Goal: Information Seeking & Learning: Learn about a topic

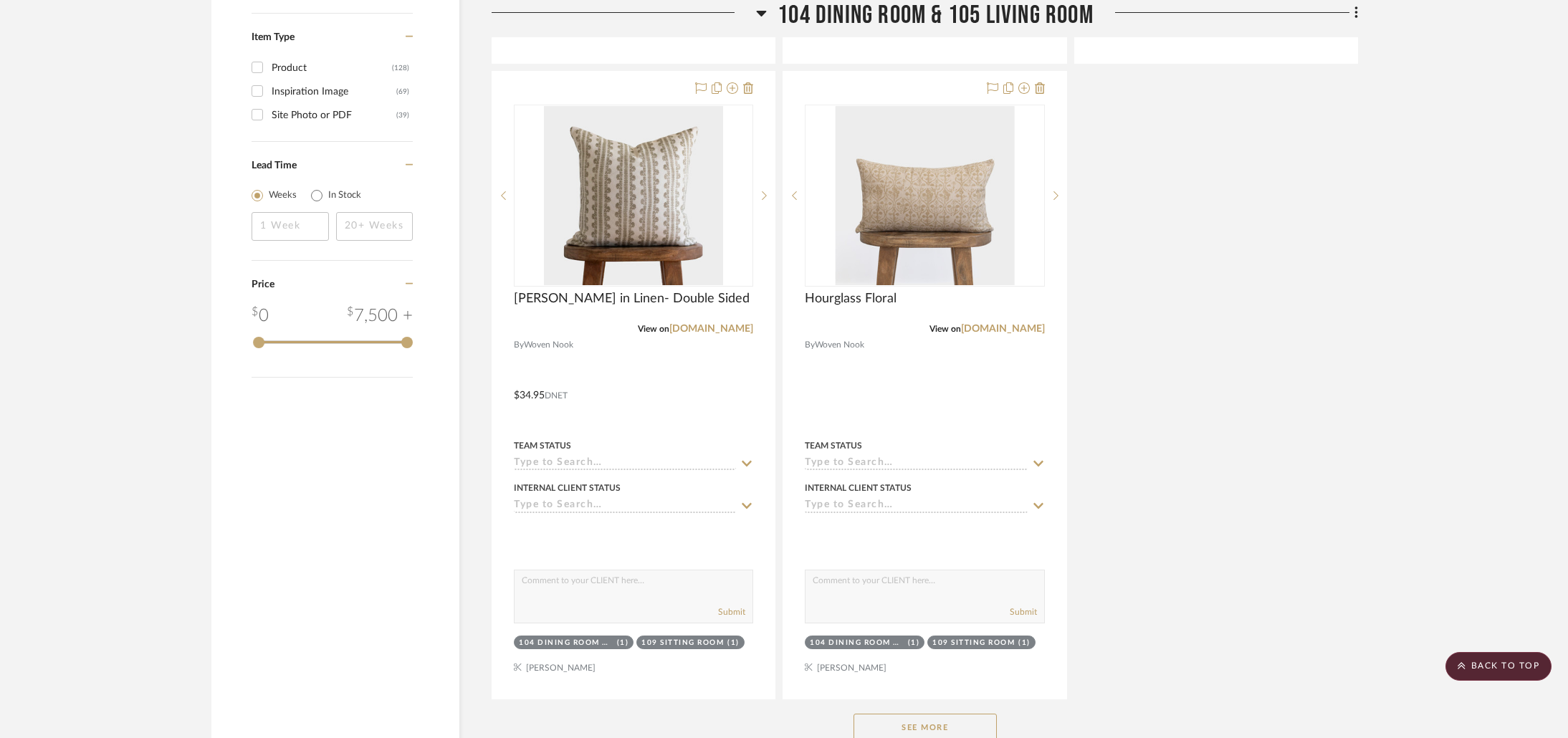
scroll to position [2069, 0]
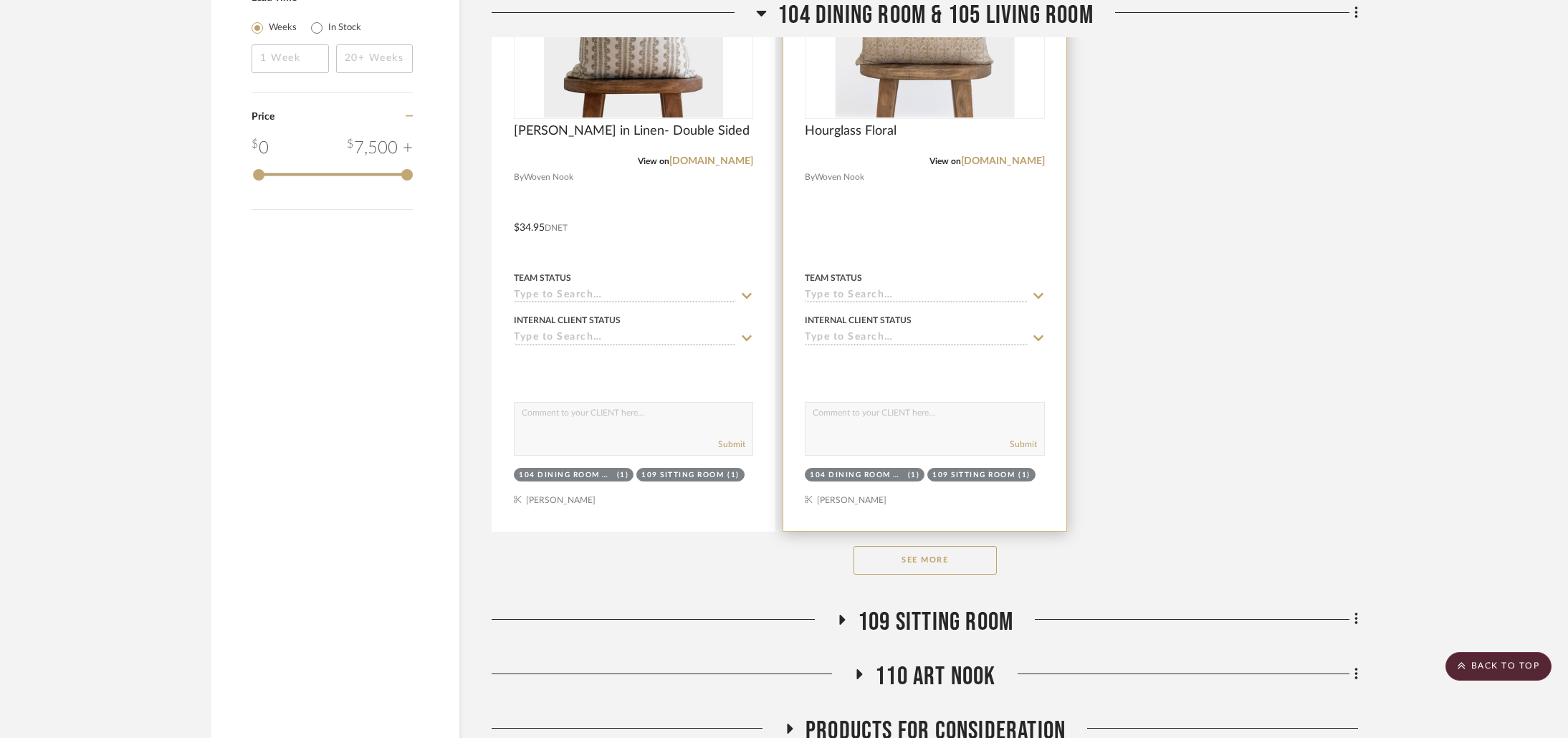
click at [928, 546] on button "See More" at bounding box center [925, 560] width 143 height 29
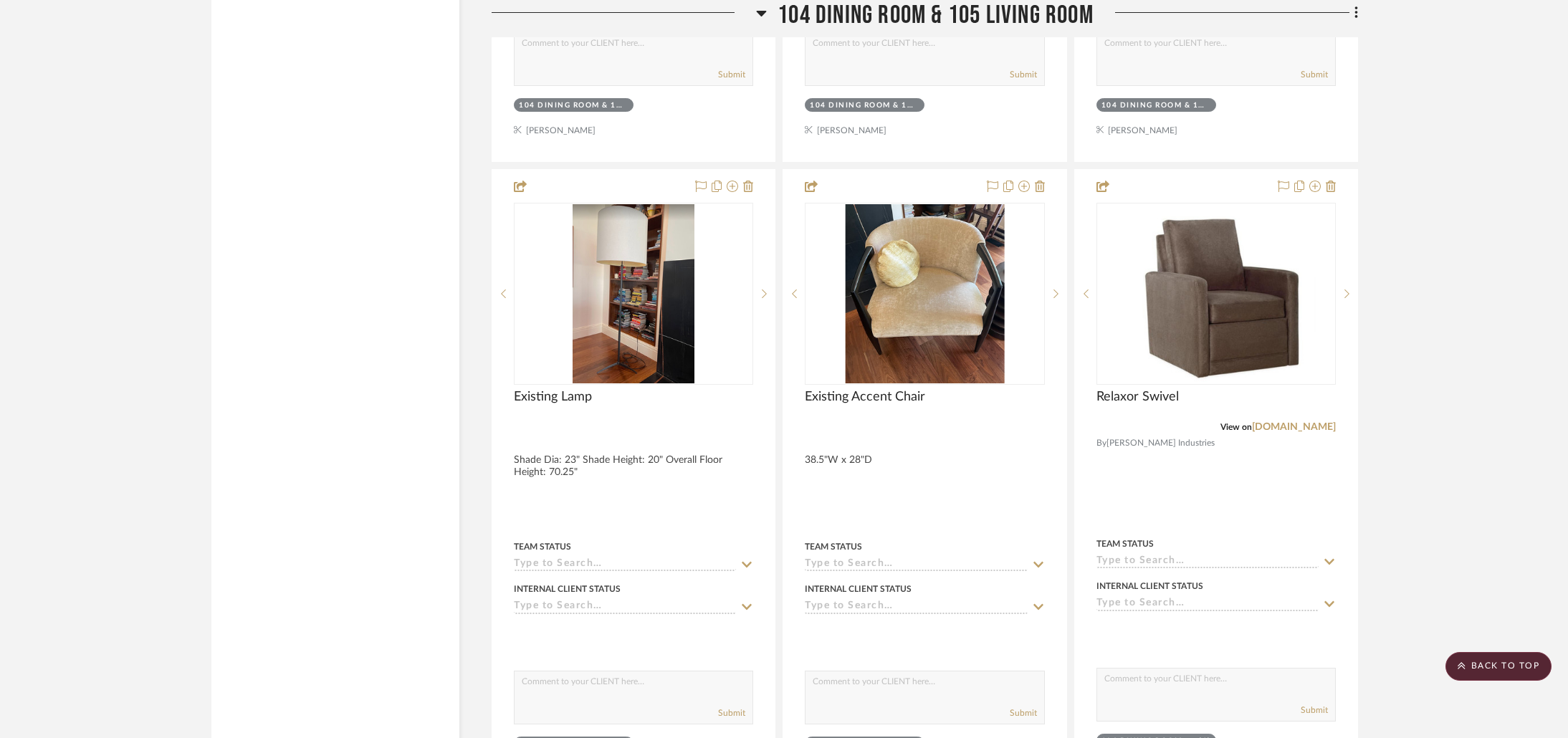
scroll to position [6530, 0]
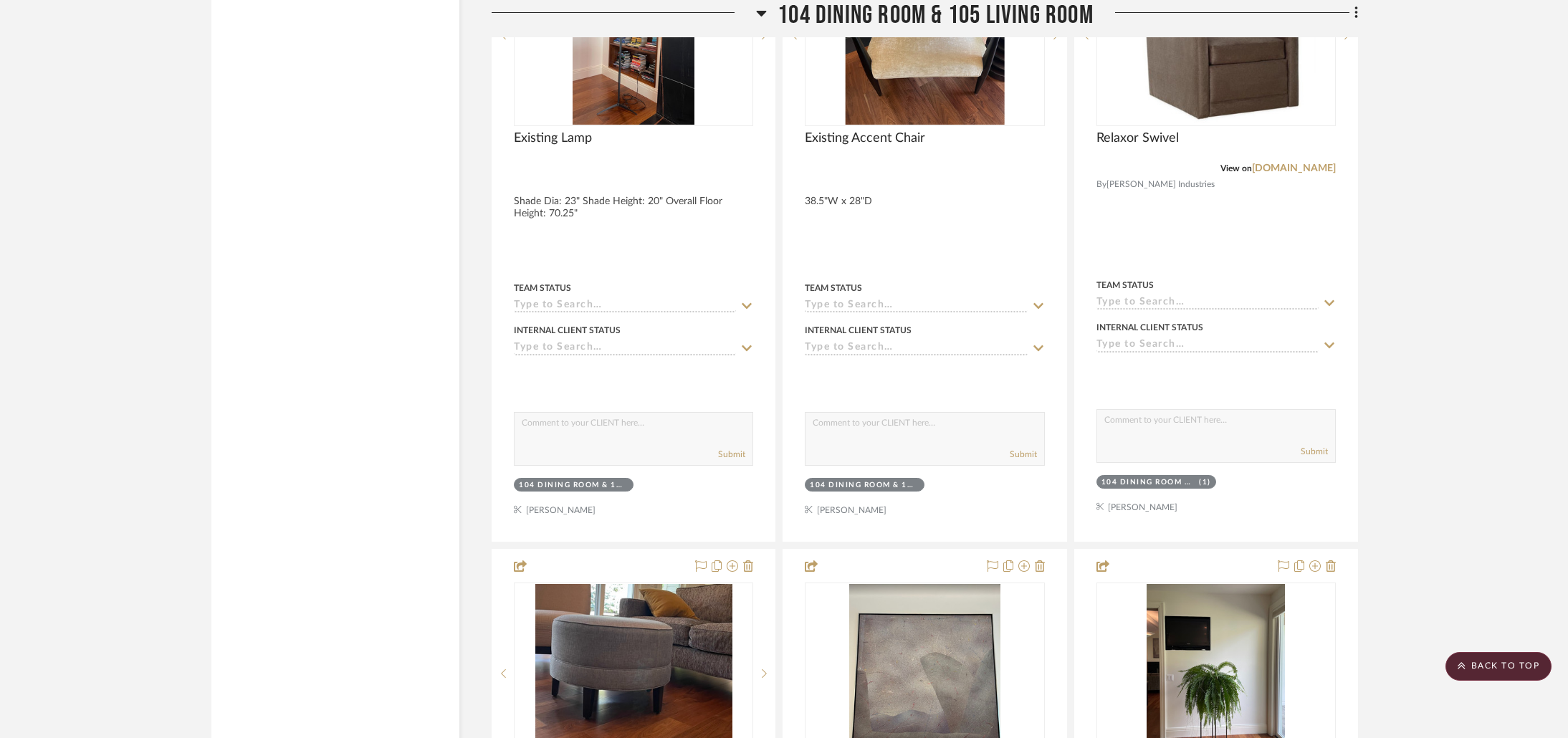
click at [885, 363] on div at bounding box center [924, 377] width 239 height 29
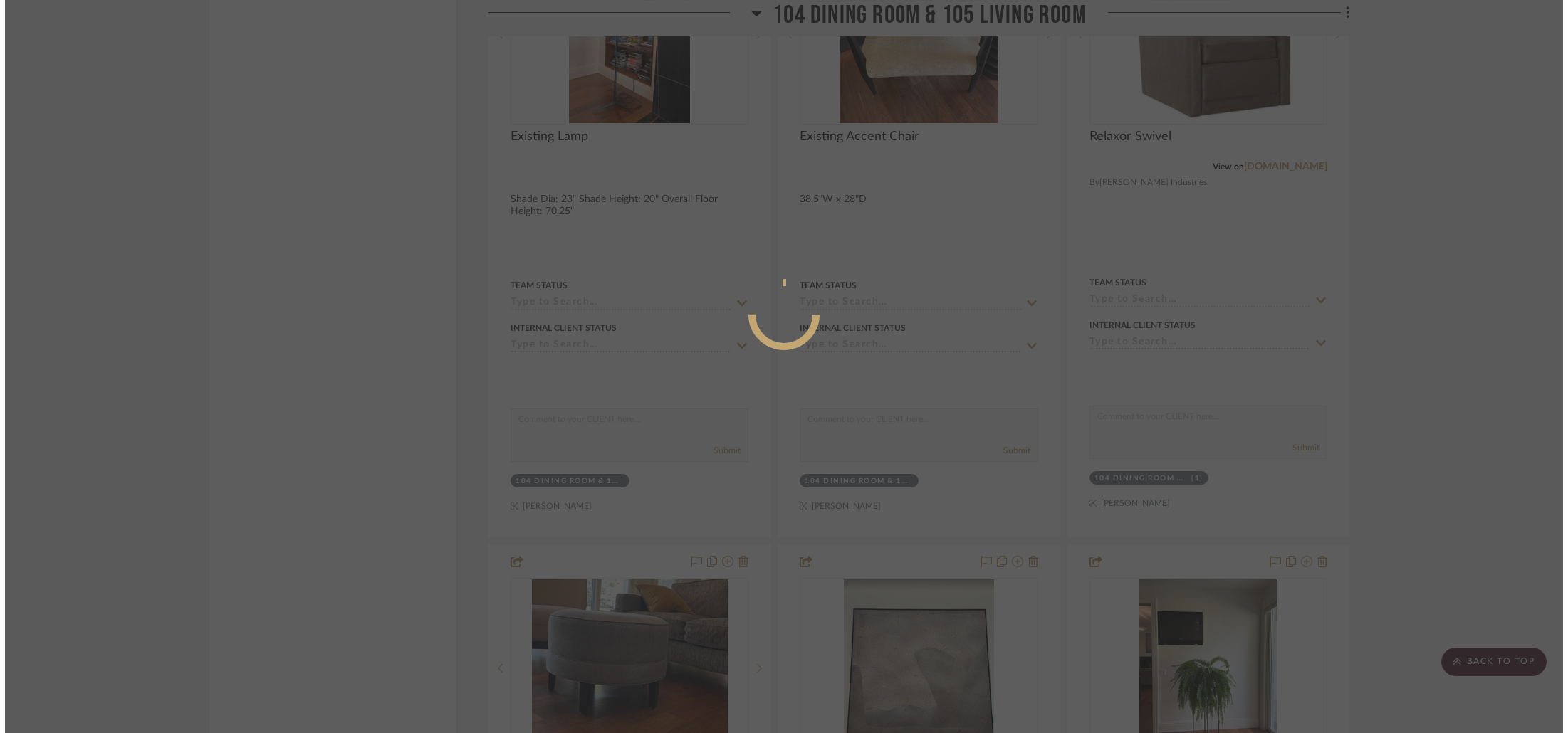
scroll to position [0, 0]
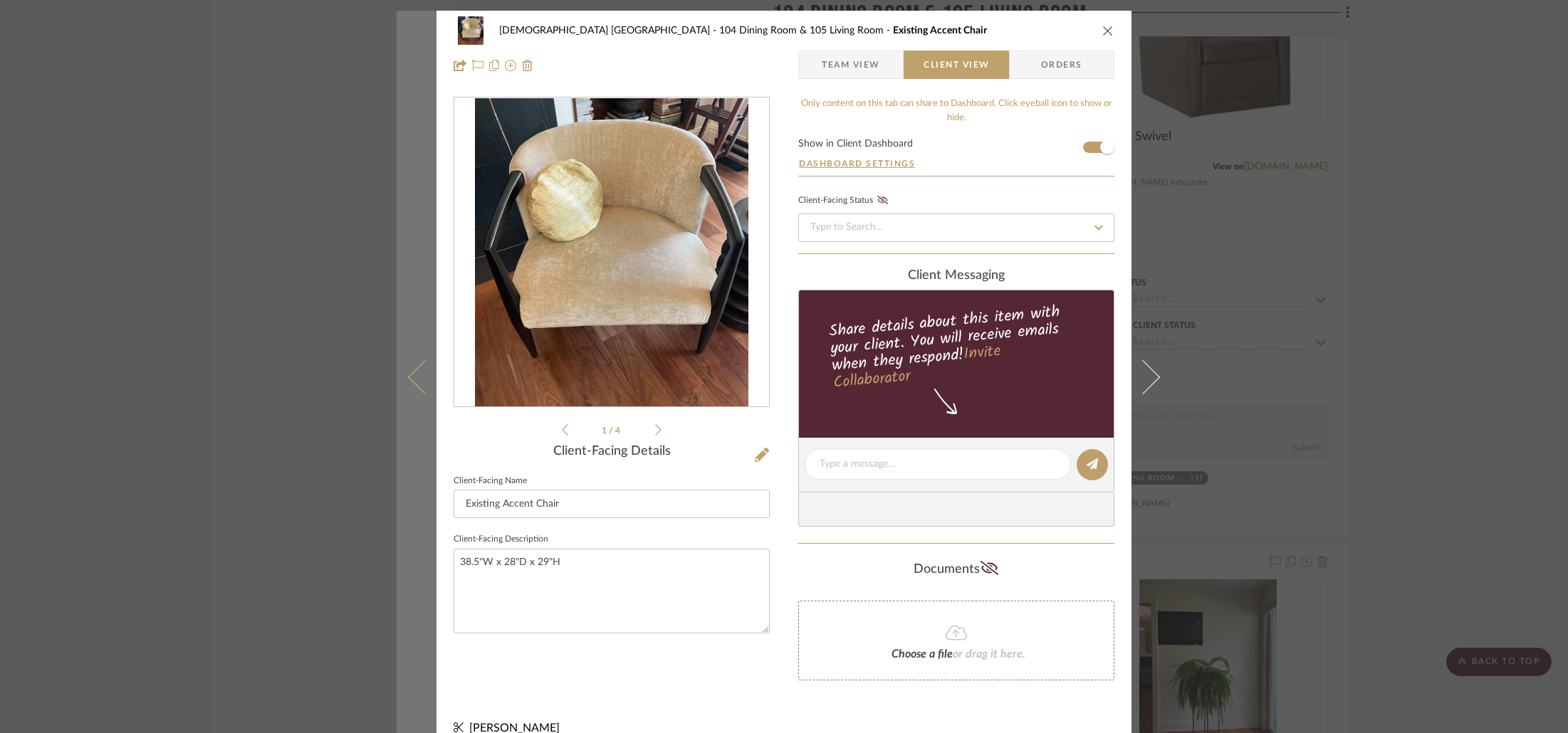
drag, startPoint x: 741, startPoint y: 354, endPoint x: 410, endPoint y: 265, distance: 342.8
click at [410, 265] on button at bounding box center [416, 377] width 40 height 733
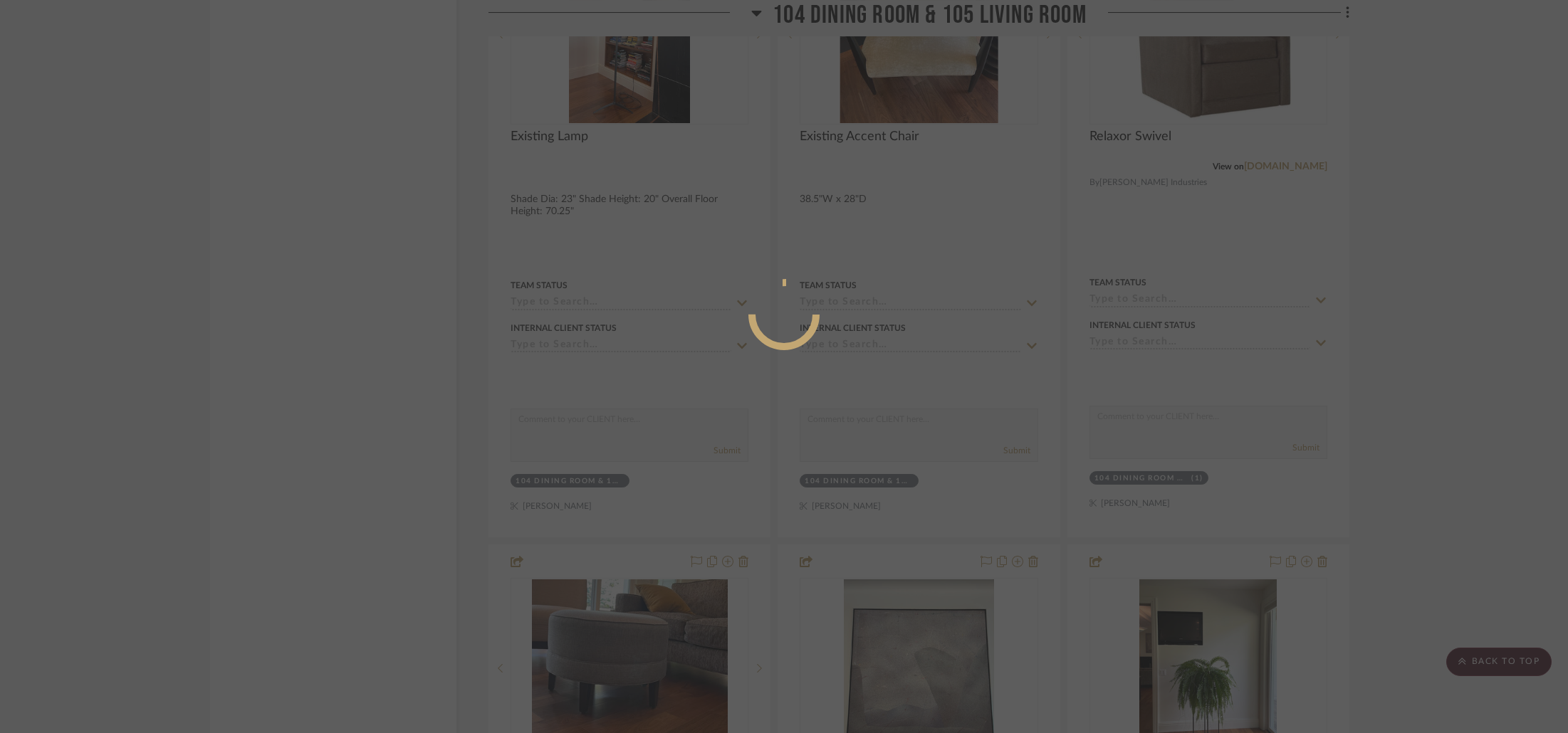
click at [304, 255] on div at bounding box center [784, 366] width 1568 height 733
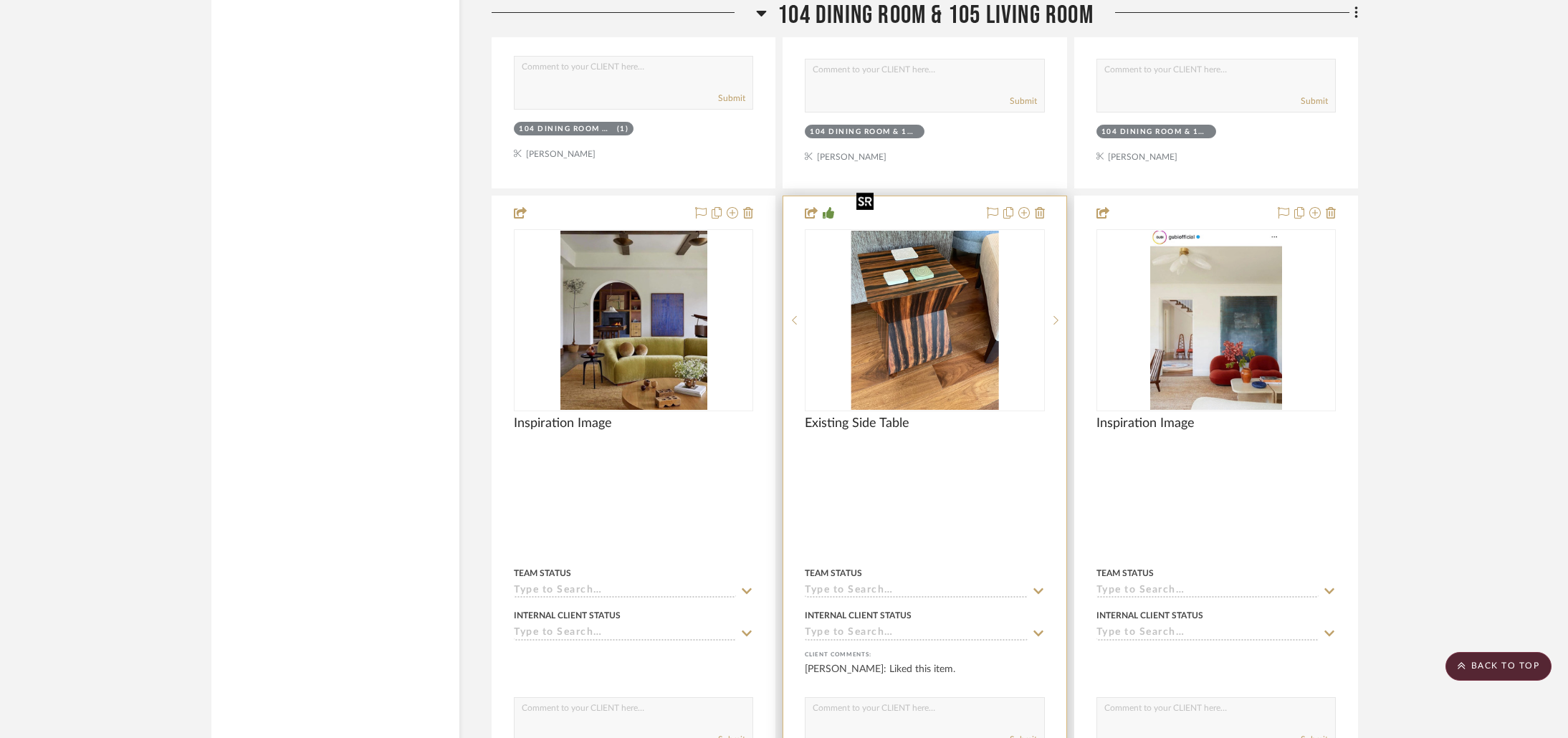
scroll to position [4963, 0]
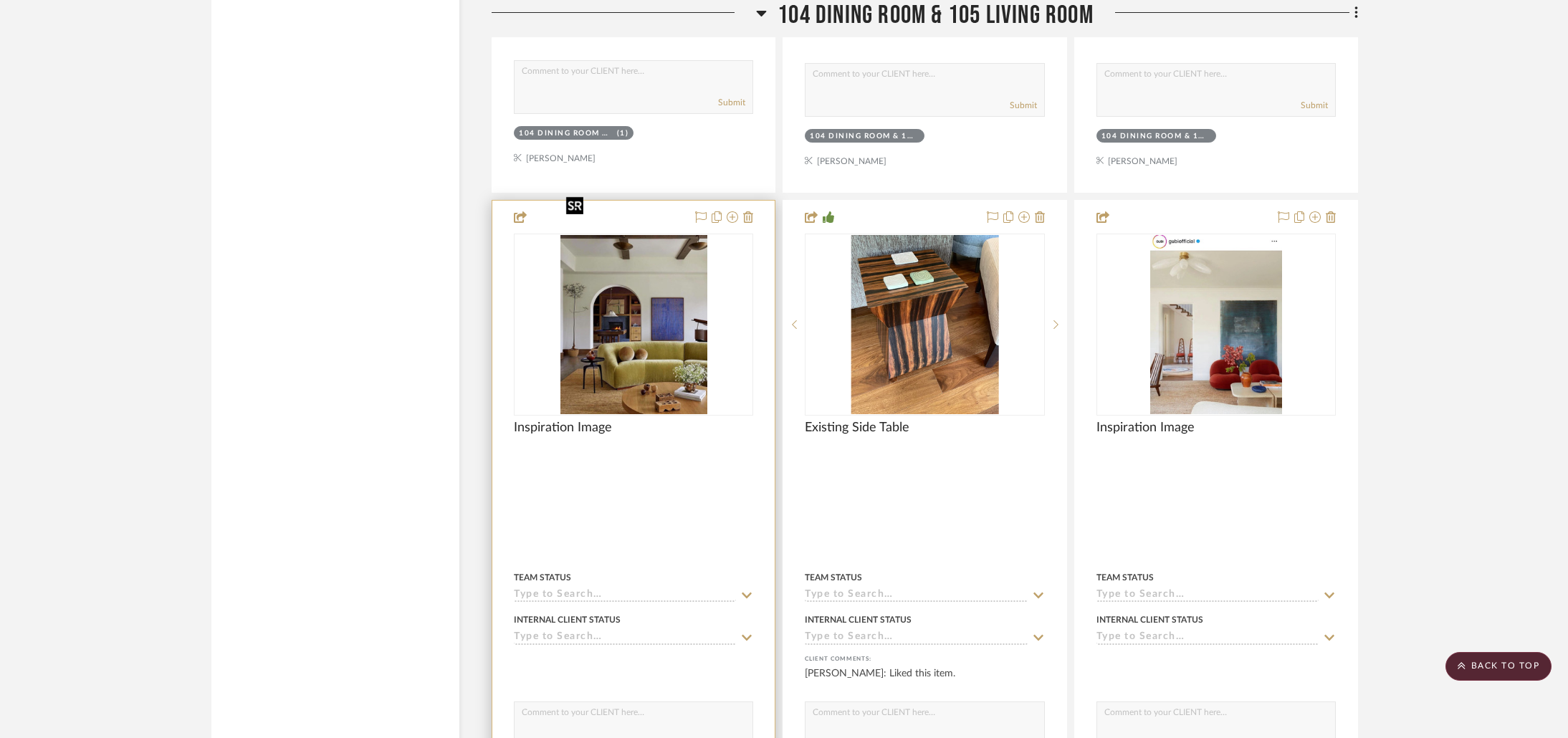
click at [0, 0] on img at bounding box center [0, 0] width 0 height 0
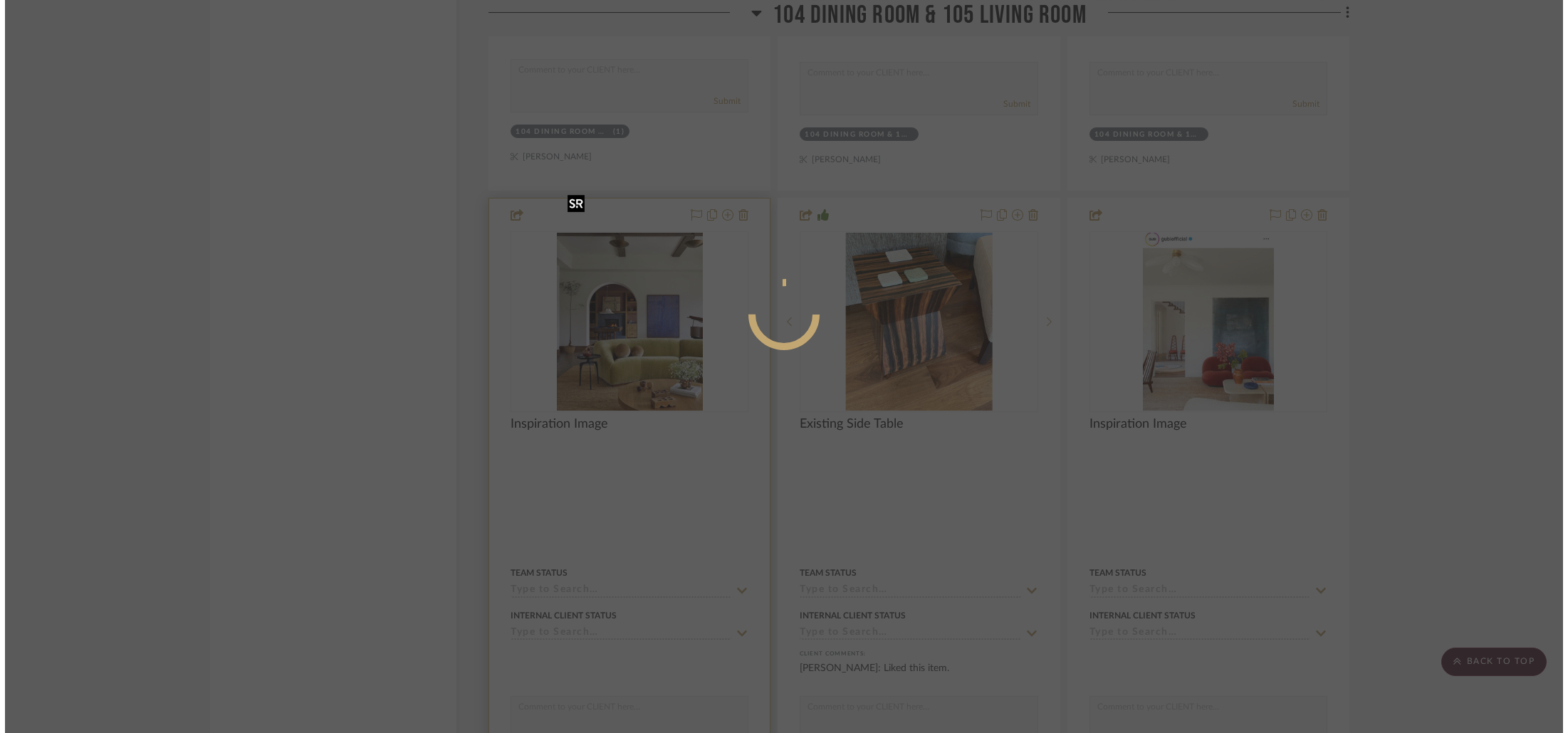
scroll to position [0, 0]
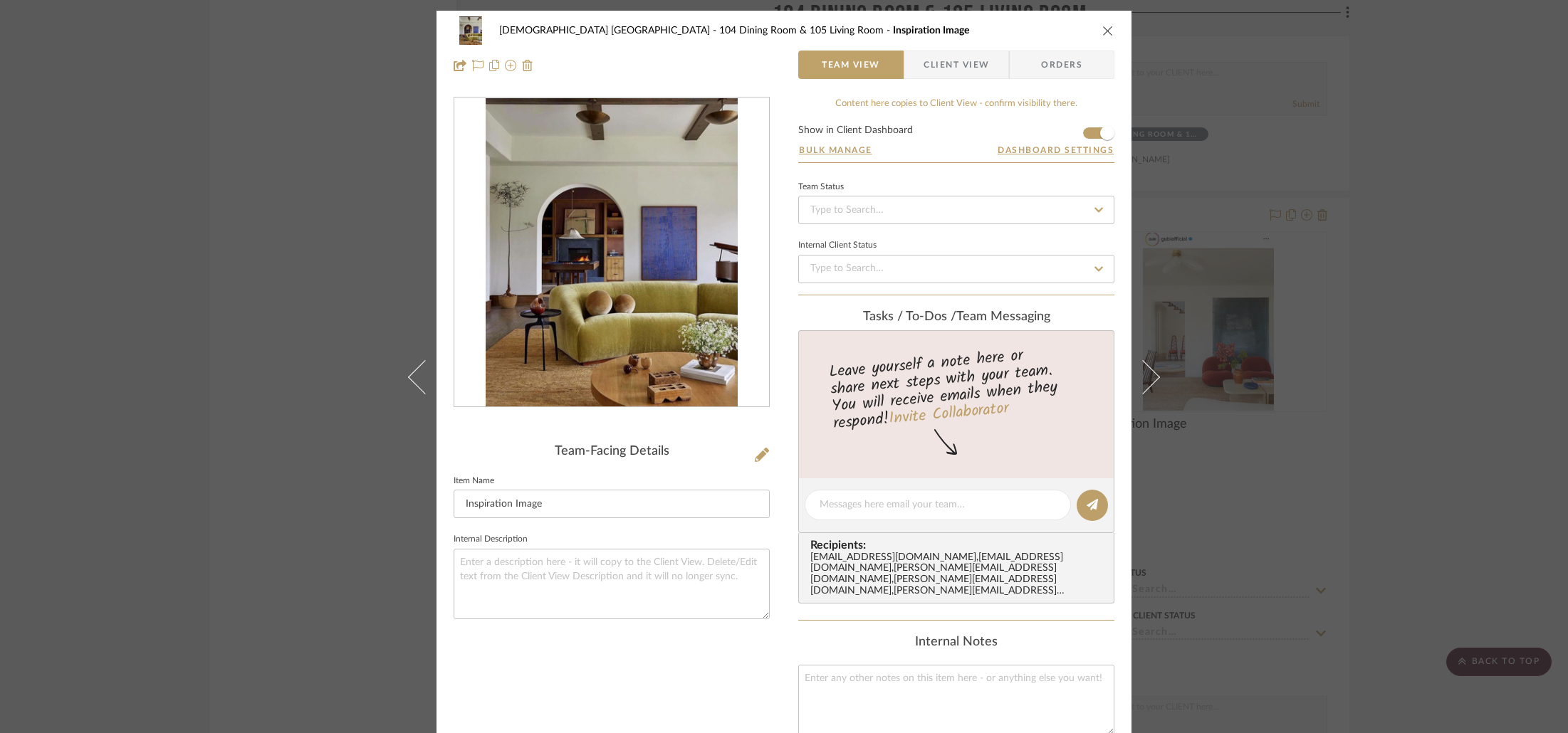
click at [582, 291] on img "0" at bounding box center [612, 252] width 252 height 309
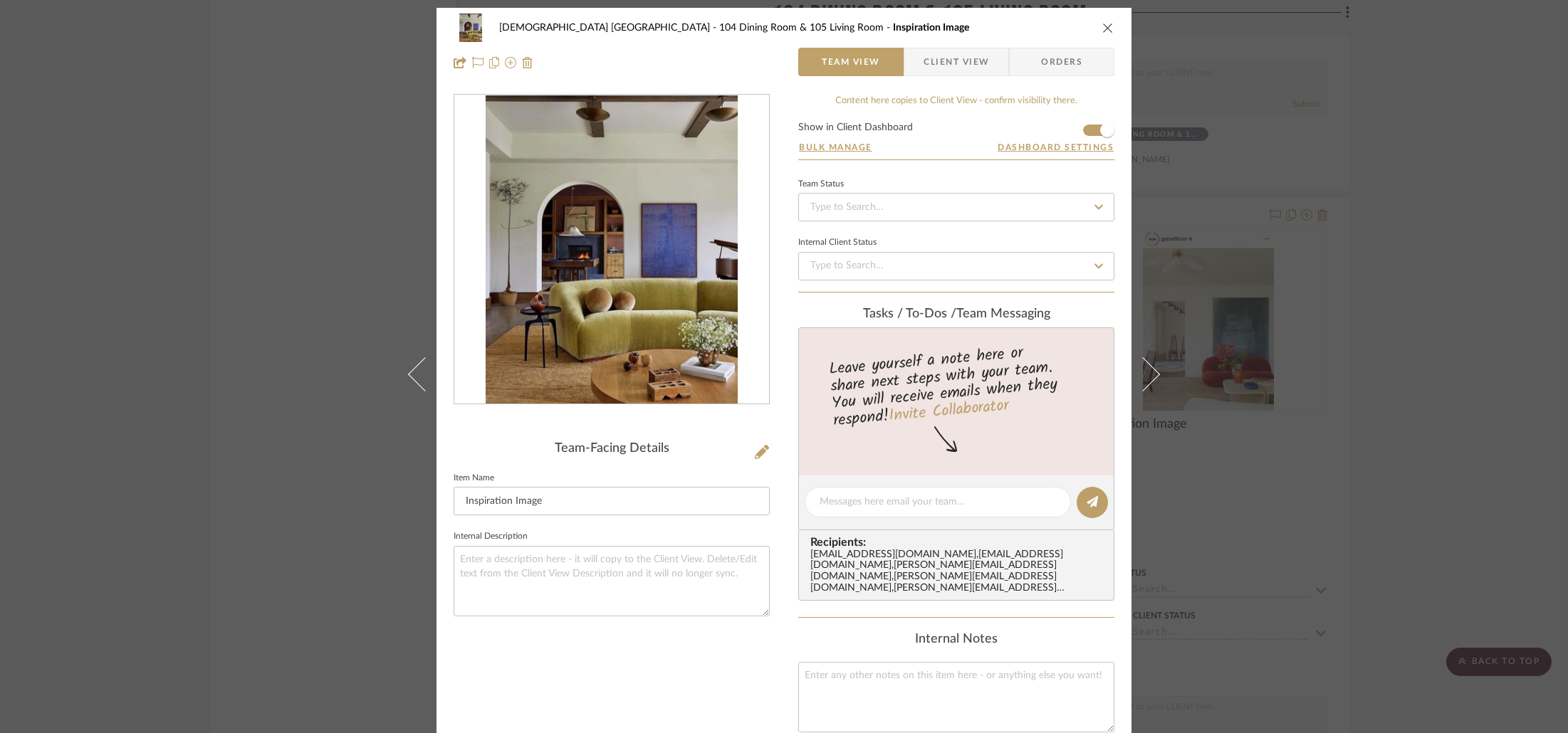
click at [1355, 293] on div "[DEMOGRAPHIC_DATA] [GEOGRAPHIC_DATA] 104 Dining Room & 105 Living Room Inspirat…" at bounding box center [784, 366] width 1568 height 733
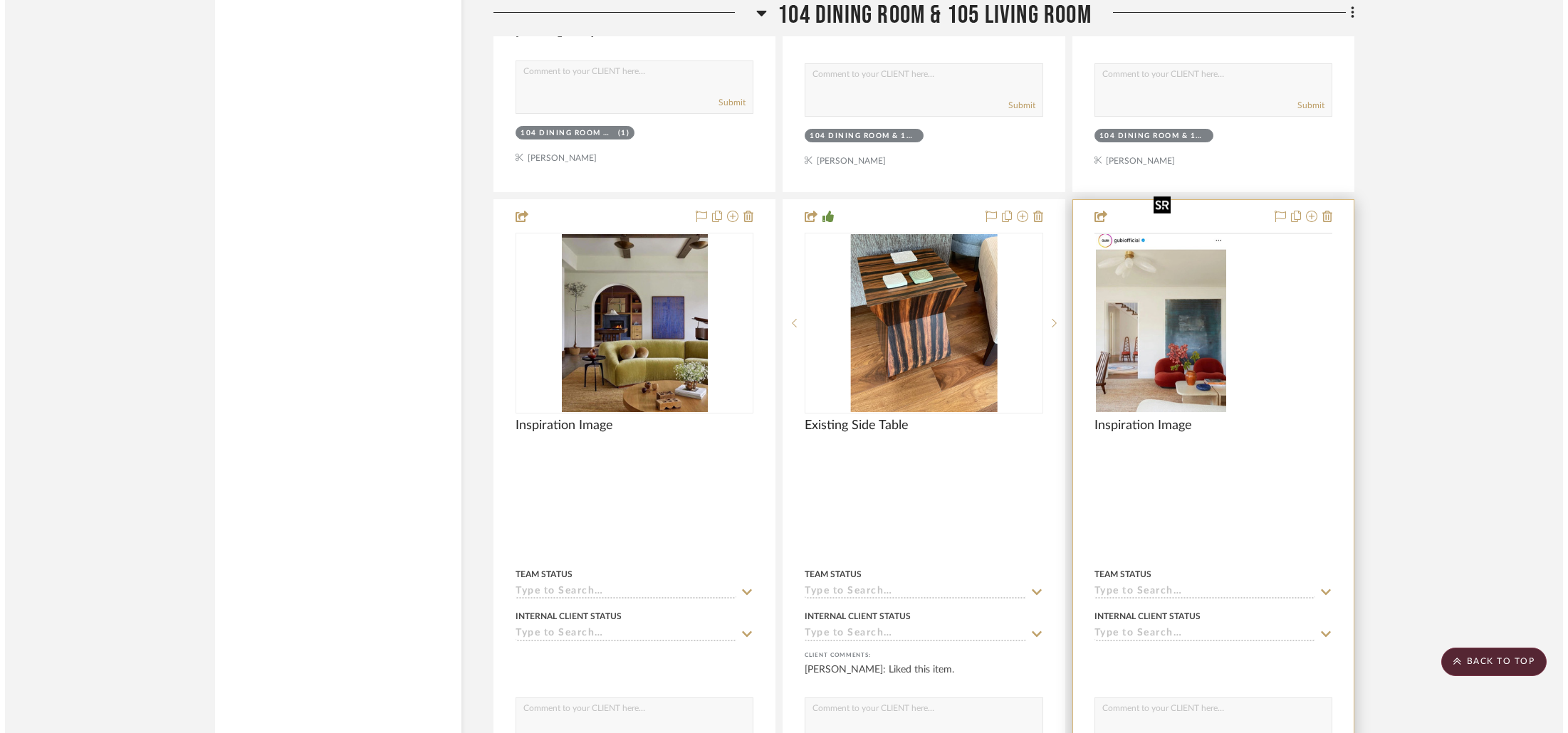
scroll to position [0, 0]
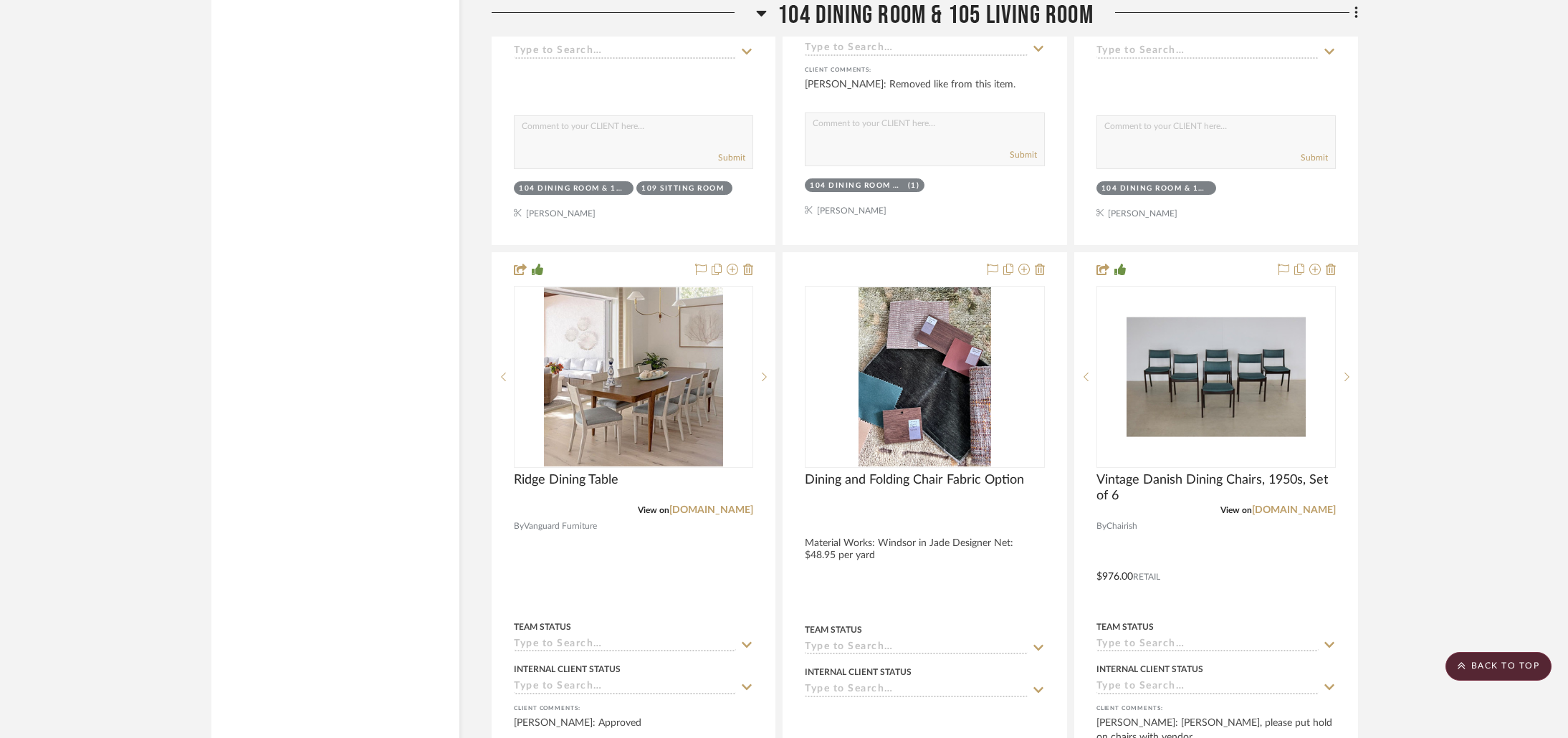
click at [0, 0] on img at bounding box center [0, 0] width 0 height 0
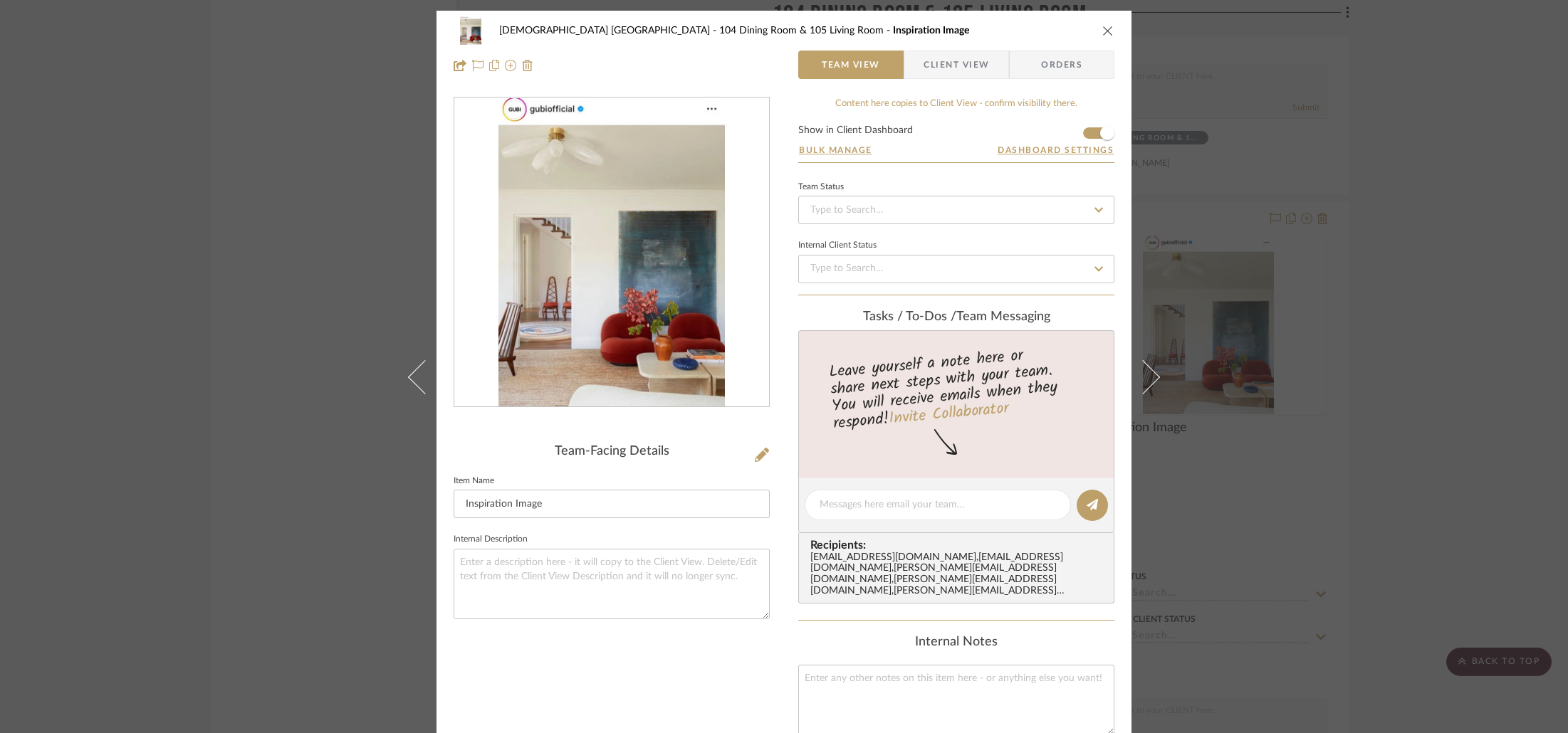
click at [800, 321] on div "Tasks / To-Dos / team Messaging" at bounding box center [957, 318] width 316 height 15
click at [659, 324] on img "0" at bounding box center [612, 252] width 227 height 309
click at [279, 255] on div "[DEMOGRAPHIC_DATA] [GEOGRAPHIC_DATA] 104 Dining Room & 105 Living Room Inspirat…" at bounding box center [784, 366] width 1568 height 733
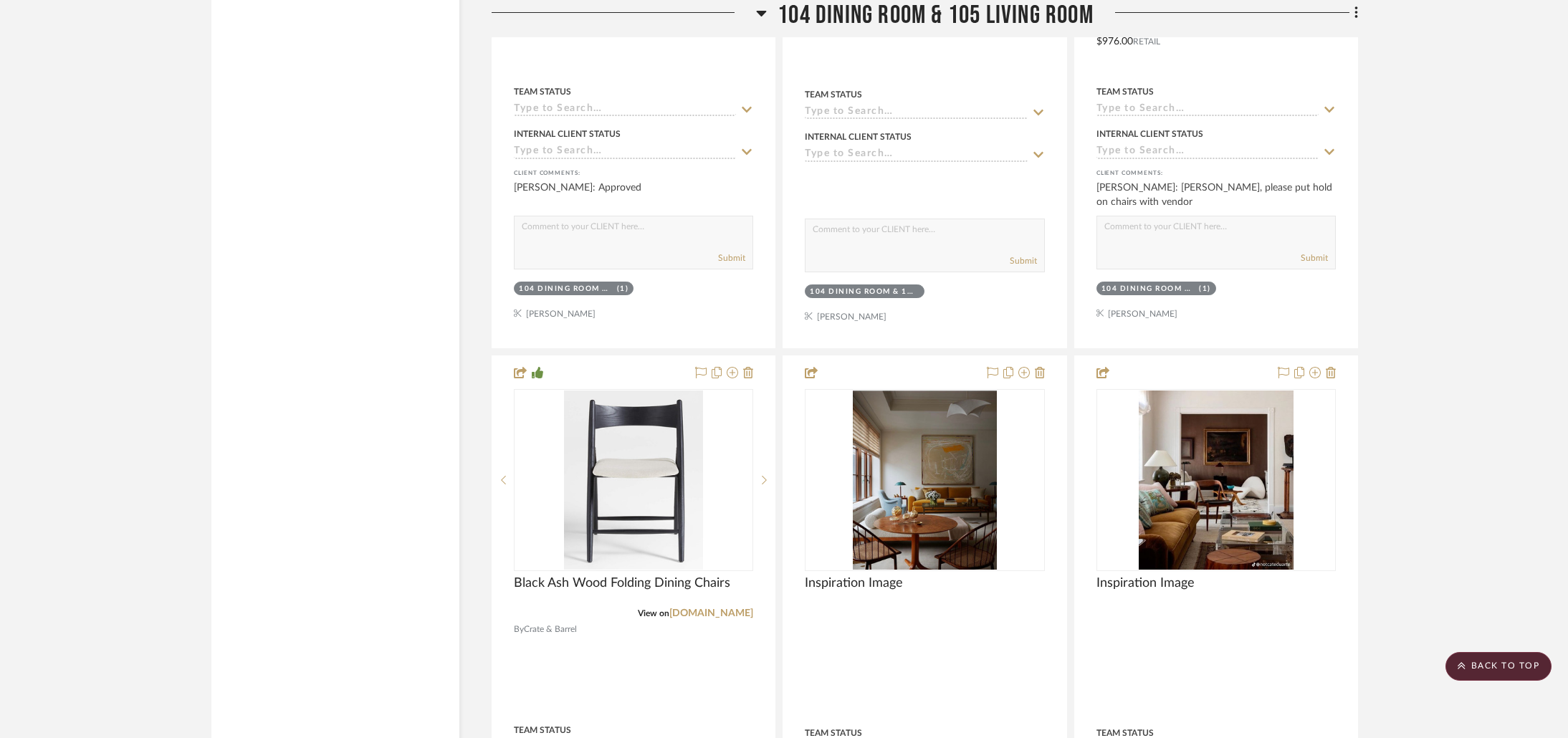
scroll to position [4019, 0]
